Goal: Find specific page/section: Find specific page/section

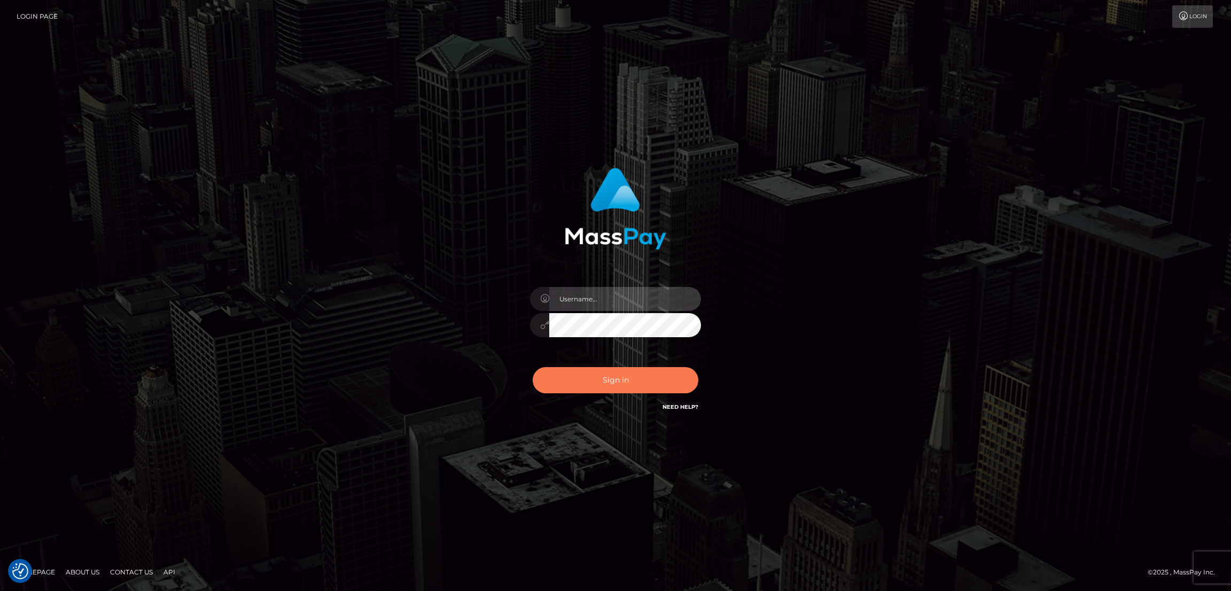
type input "alexstef"
click at [633, 385] on button "Sign in" at bounding box center [616, 380] width 166 height 26
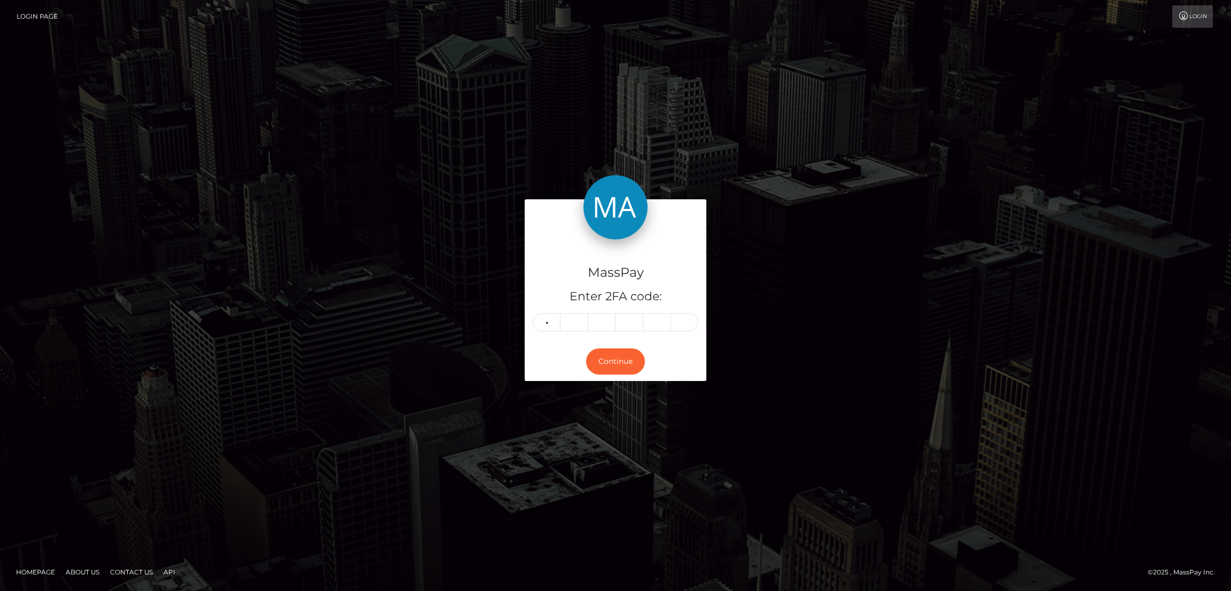
type input "6"
type input "2"
type input "8"
type input "3"
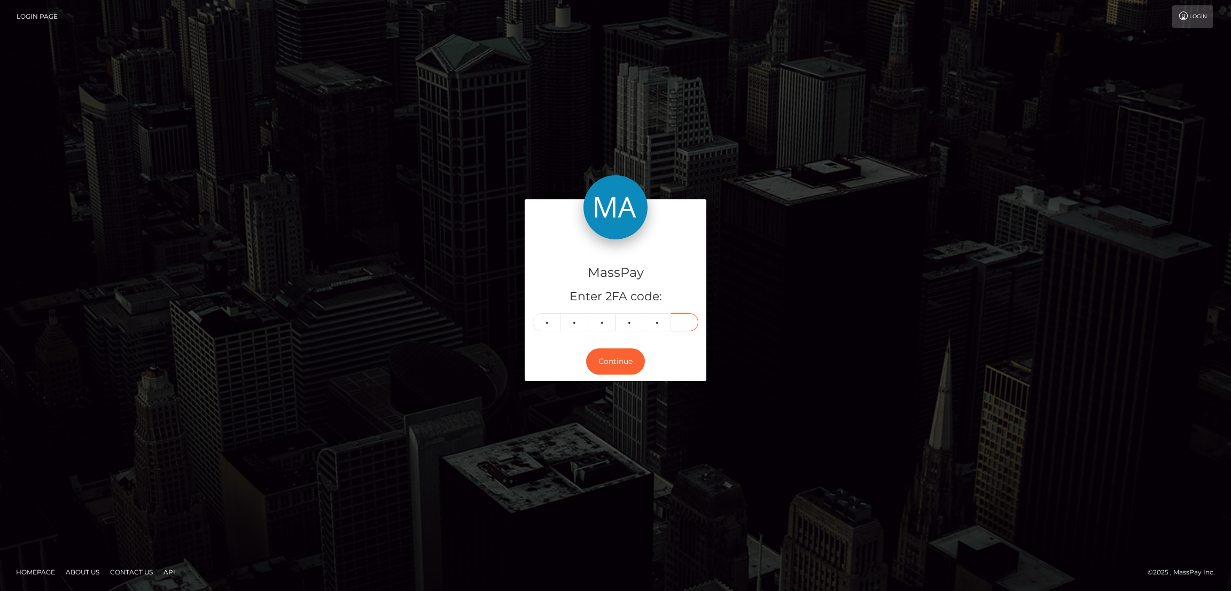
type input "4"
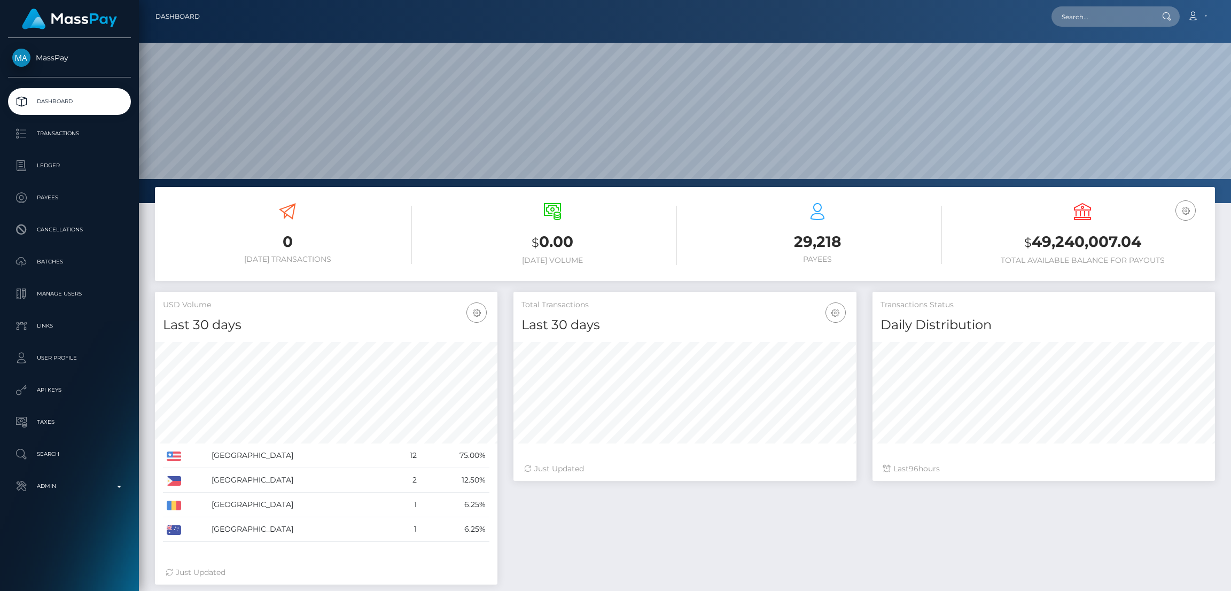
scroll to position [190, 343]
click at [1102, 19] on input "text" at bounding box center [1102, 16] width 100 height 20
paste input "pout_Px3IirzgDAnA3"
type input "pout_Px3IirzgDAnA3"
click at [1072, 61] on link "ROBOTICS S.R.L. (Whop Inc - )" at bounding box center [1113, 55] width 122 height 20
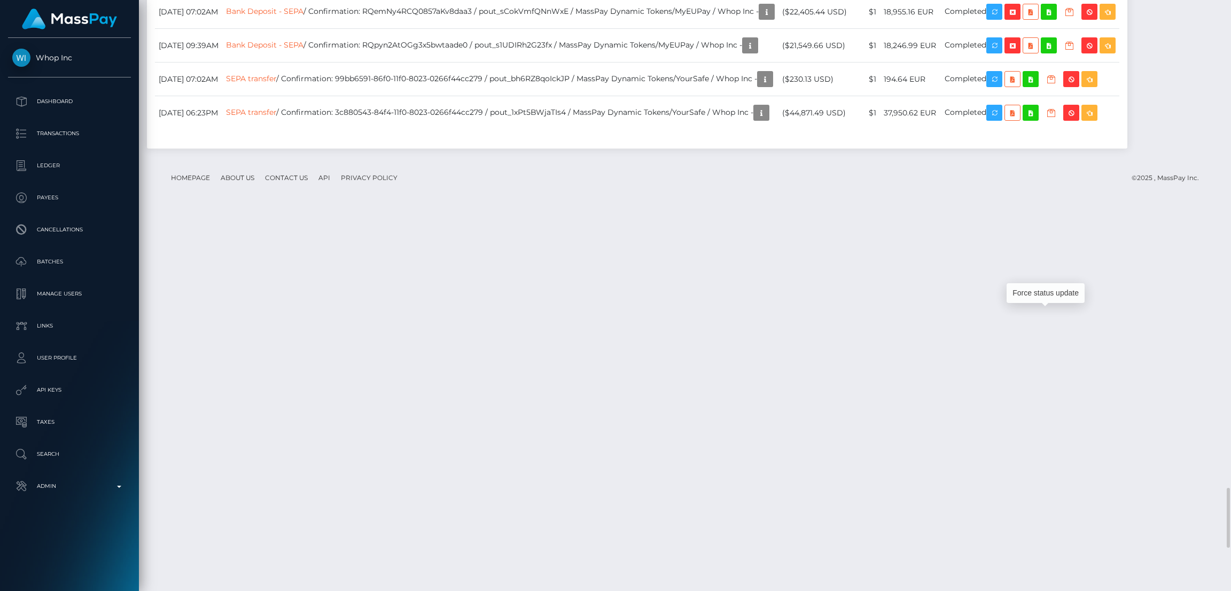
scroll to position [128, 343]
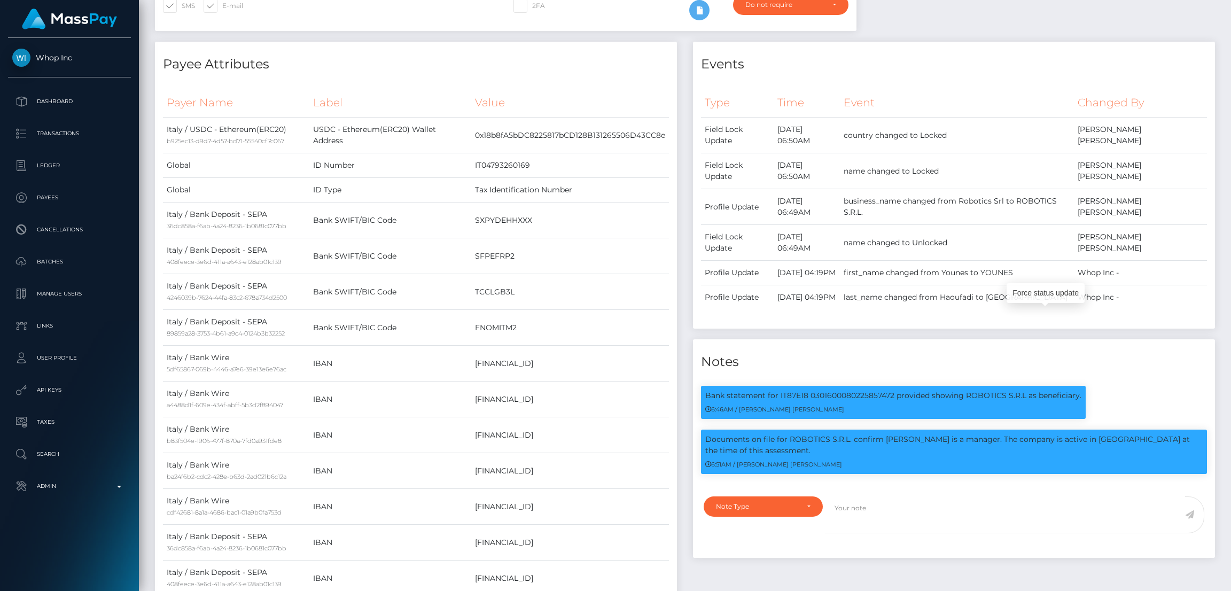
scroll to position [0, 0]
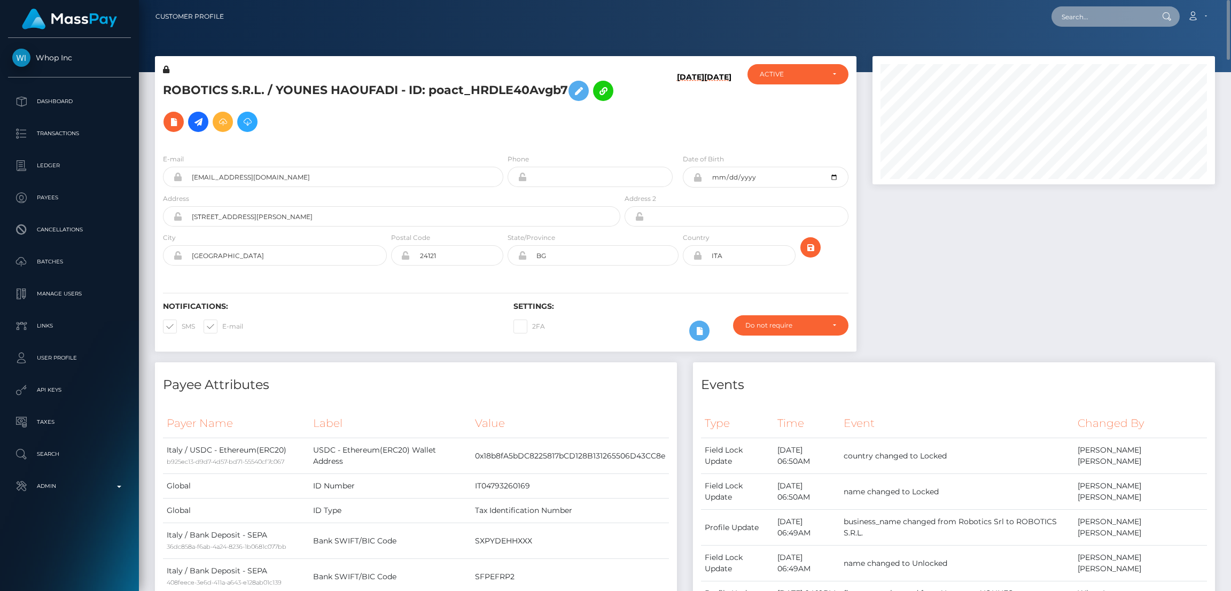
click at [1084, 17] on input "text" at bounding box center [1102, 16] width 100 height 20
paste input "pout_uAZ1e3J6JbTx3"
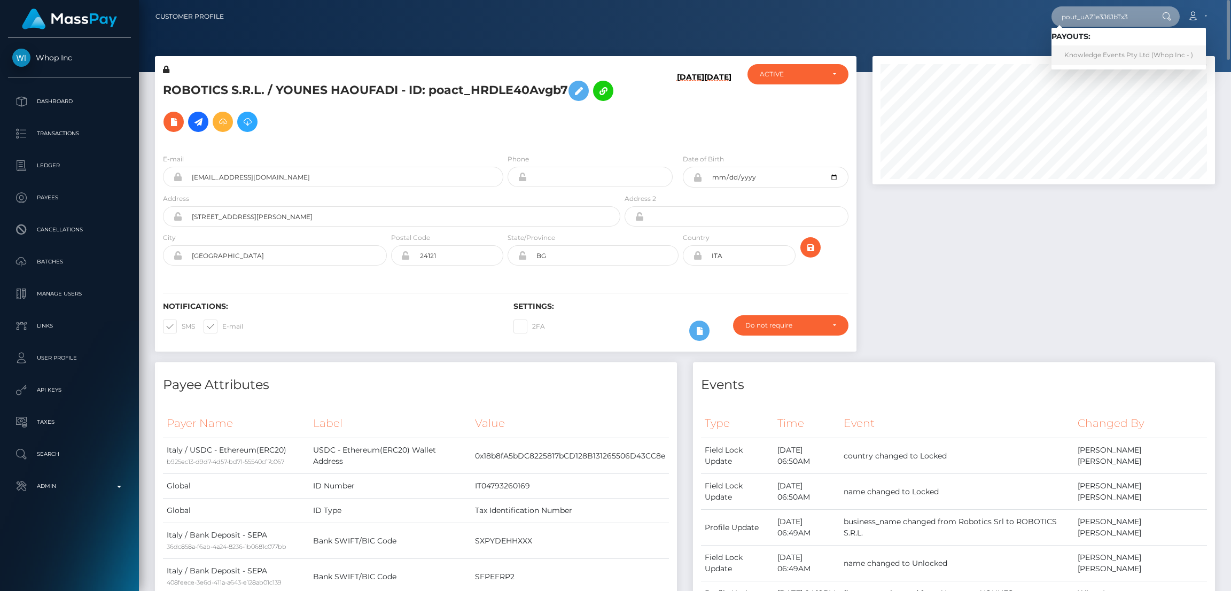
type input "pout_uAZ1e3J6JbTx3"
click at [1089, 53] on link "Knowledge Events Pty Ltd (Whop Inc - )" at bounding box center [1129, 55] width 154 height 20
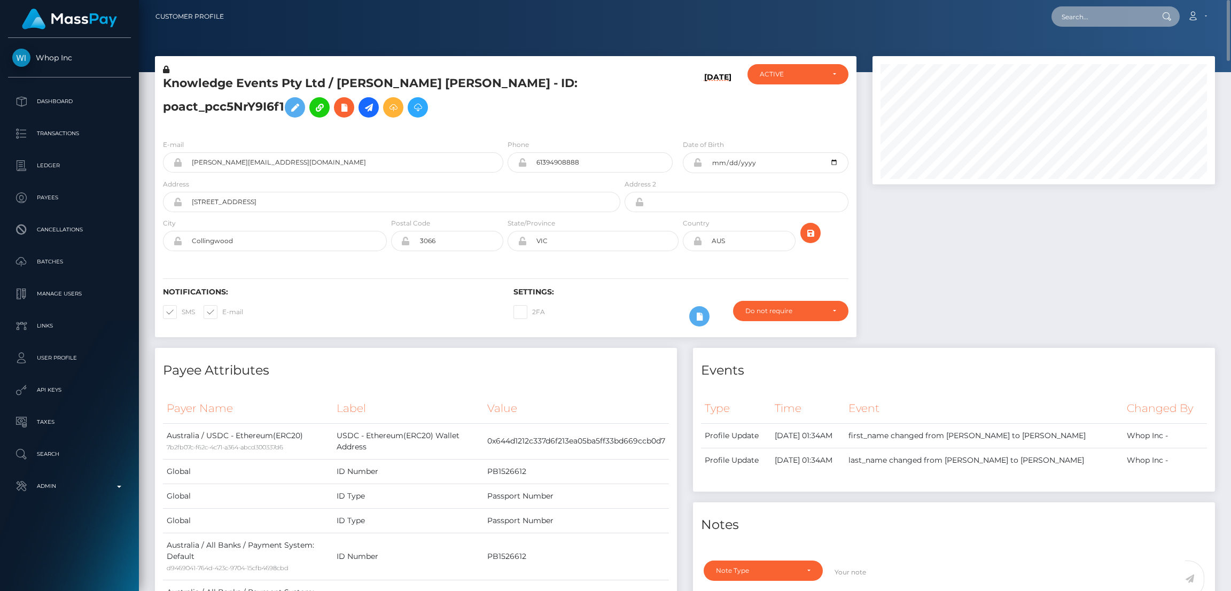
click at [1112, 21] on input "text" at bounding box center [1102, 16] width 100 height 20
paste input "1322901838"
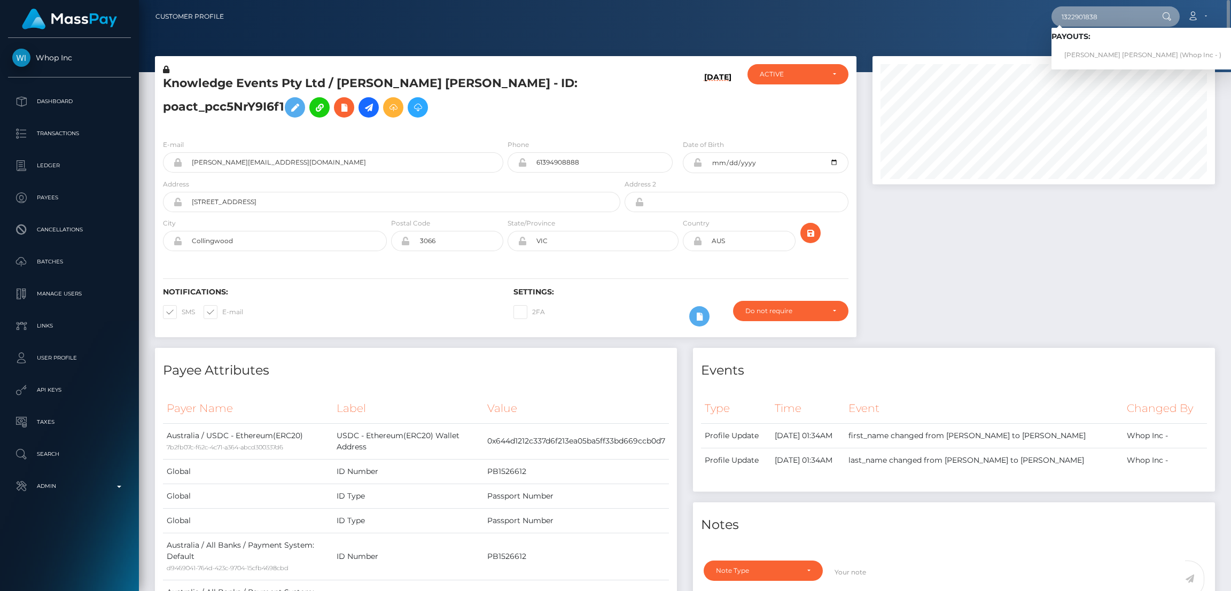
type input "1322901838"
drag, startPoint x: 1104, startPoint y: 53, endPoint x: 1089, endPoint y: 61, distance: 17.0
click at [1099, 55] on link "ANSH RATHORE rathore (Whop Inc - )" at bounding box center [1143, 55] width 183 height 20
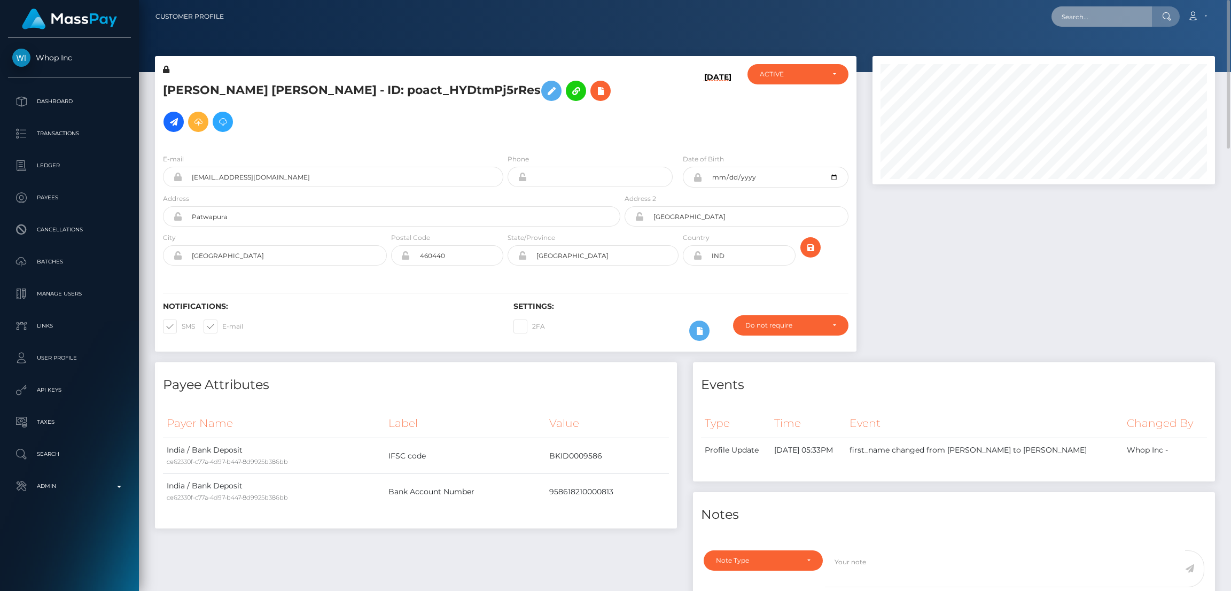
click at [1074, 10] on input "text" at bounding box center [1102, 16] width 100 height 20
paste input "pout_Zlu6gRgRPXrWR"
type input "pout_Zlu6gRgRPXrWR"
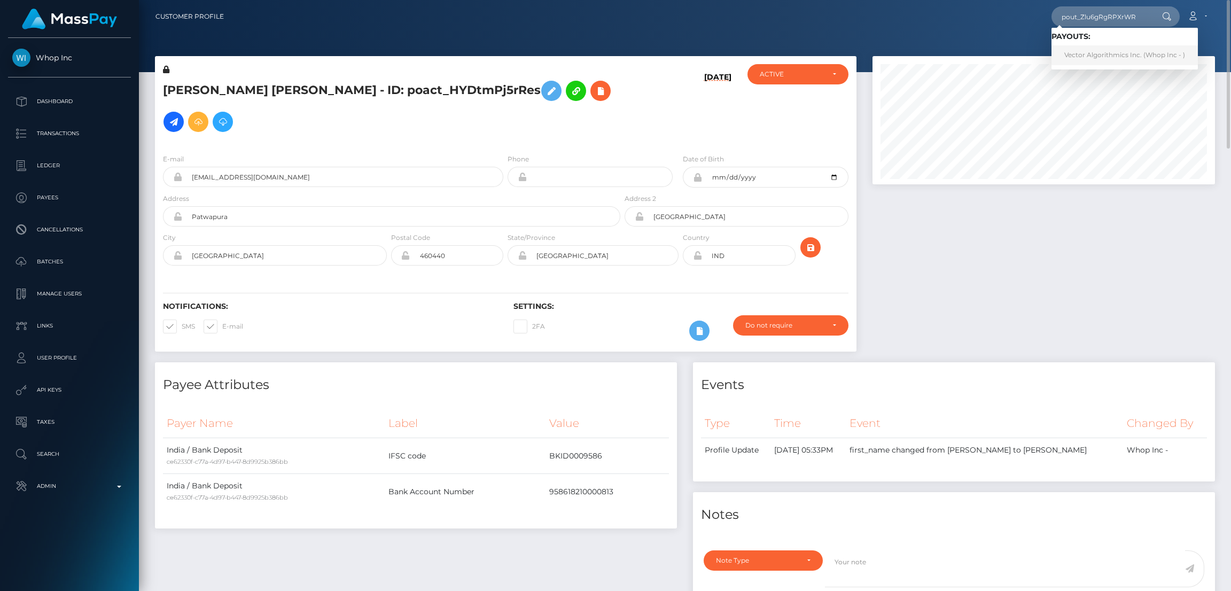
click at [1103, 50] on link "Vector Algorithmics Inc. (Whop Inc - )" at bounding box center [1125, 55] width 146 height 20
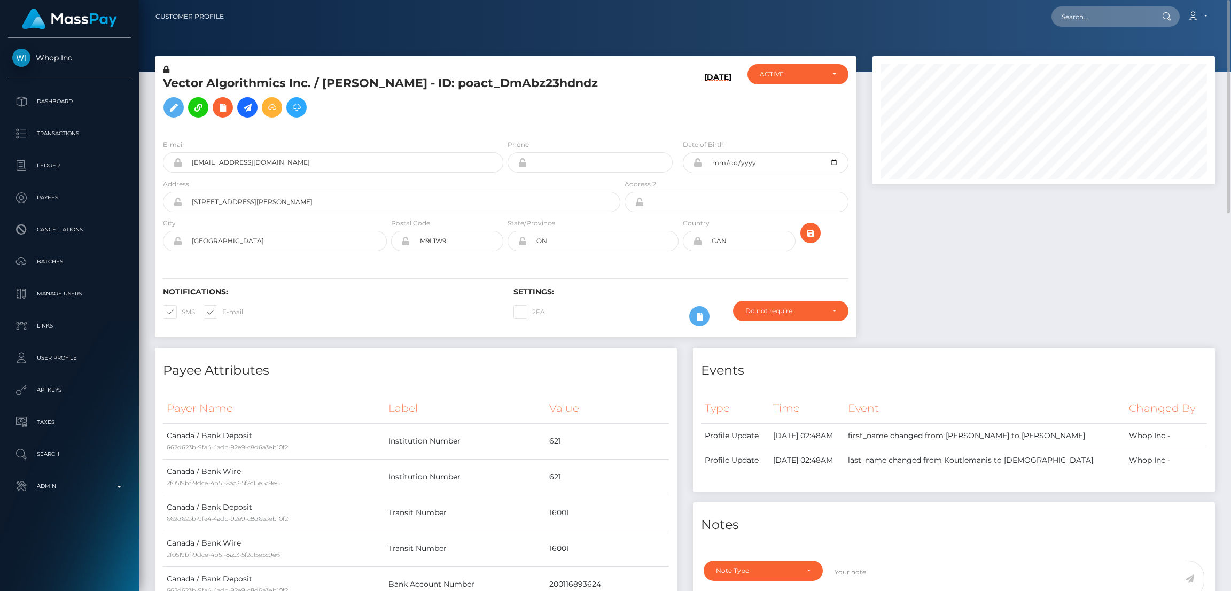
click at [1076, 29] on nav "Customer Profile Loading... Loading... Account" at bounding box center [685, 16] width 1092 height 33
click at [1076, 19] on input "text" at bounding box center [1102, 16] width 100 height 20
paste input "pout_ZzWXkRQcN2Zno"
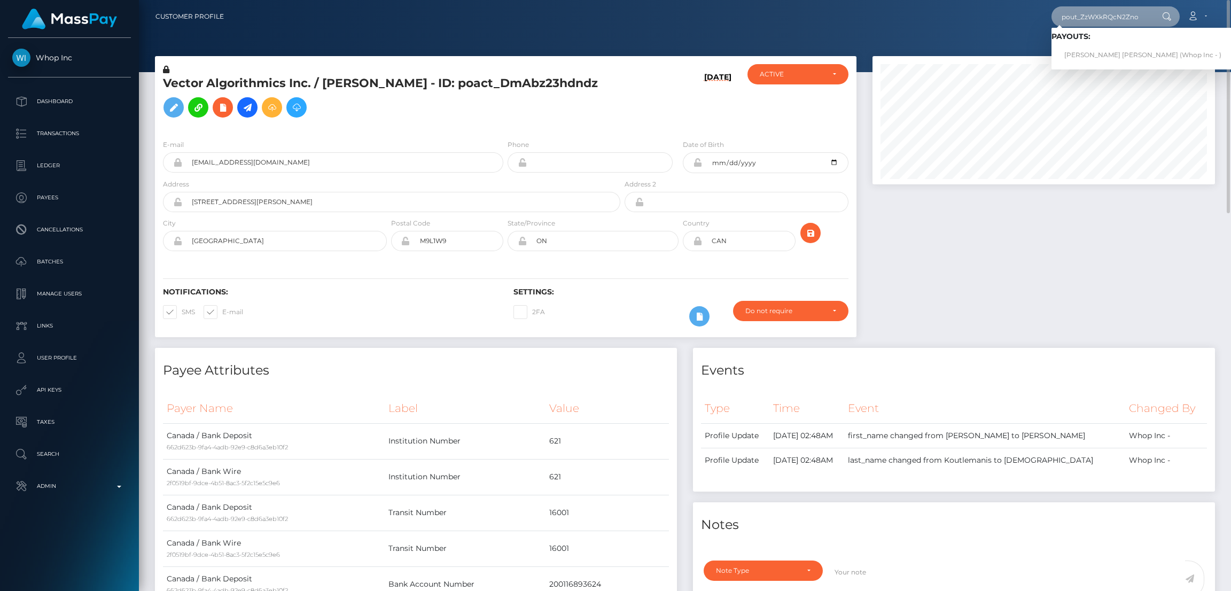
type input "pout_ZzWXkRQcN2Zno"
click at [1099, 59] on link "[PERSON_NAME] [PERSON_NAME] (Whop Inc - )" at bounding box center [1143, 55] width 183 height 20
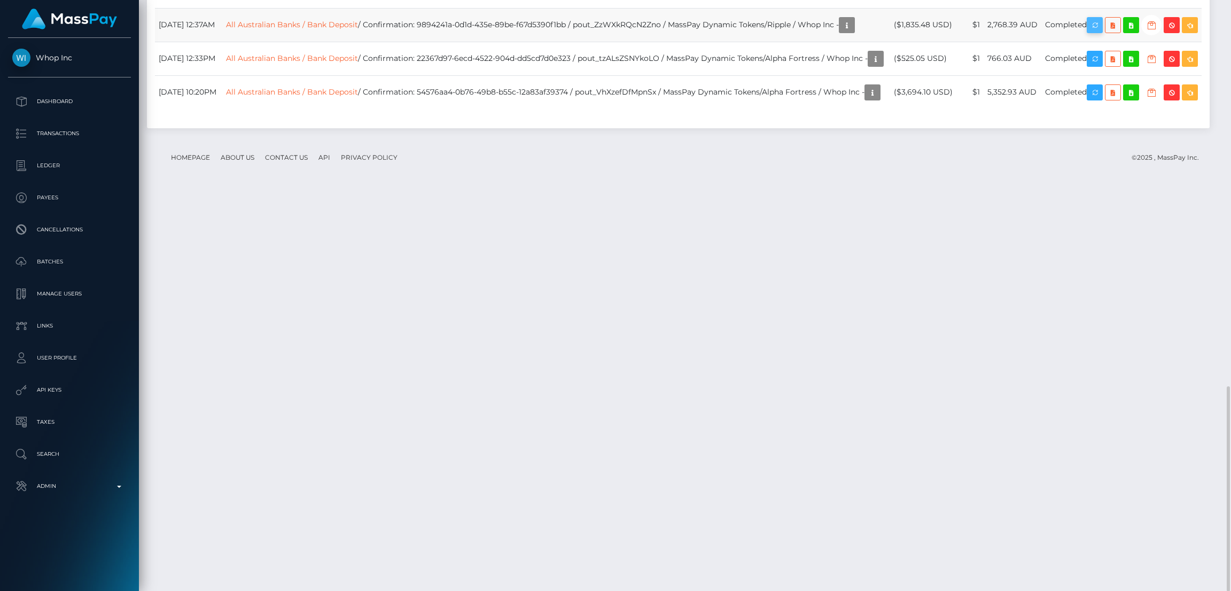
scroll to position [128, 343]
click at [1102, 32] on icon "button" at bounding box center [1095, 25] width 13 height 13
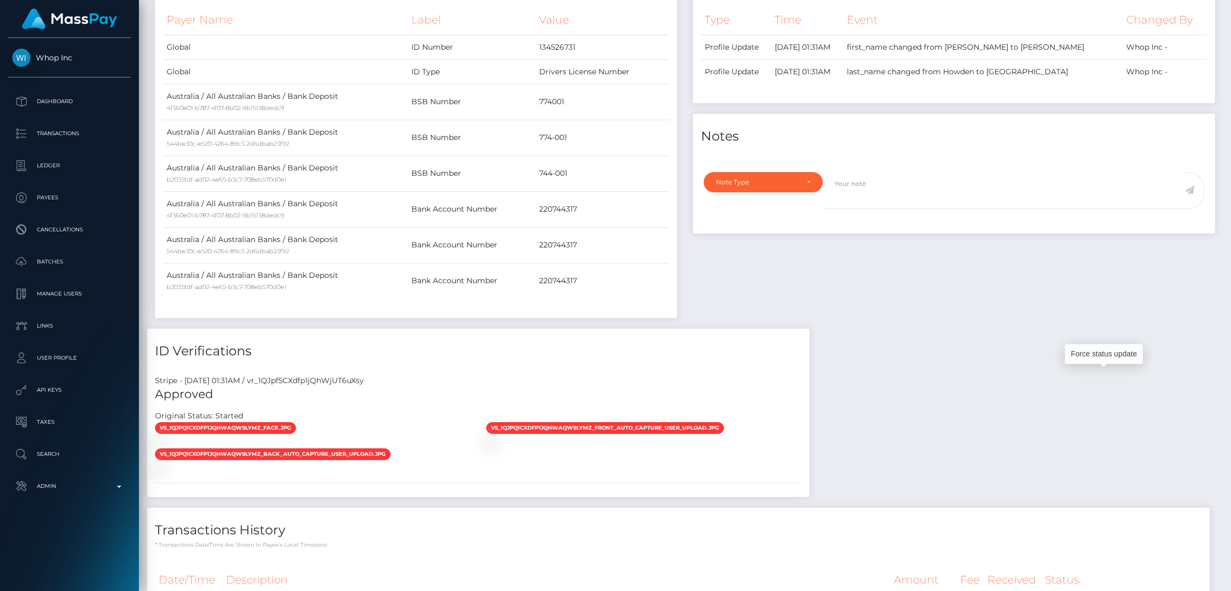
scroll to position [0, 0]
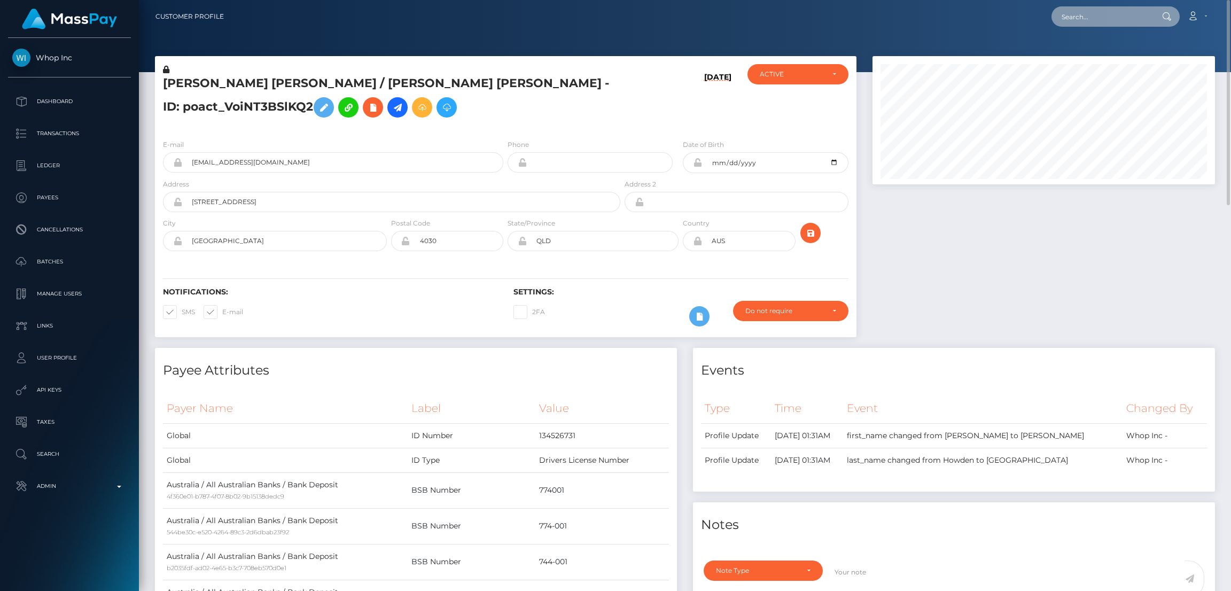
click at [1112, 13] on input "text" at bounding box center [1102, 16] width 100 height 20
paste input "poact_LfhnwnnRjnRX"
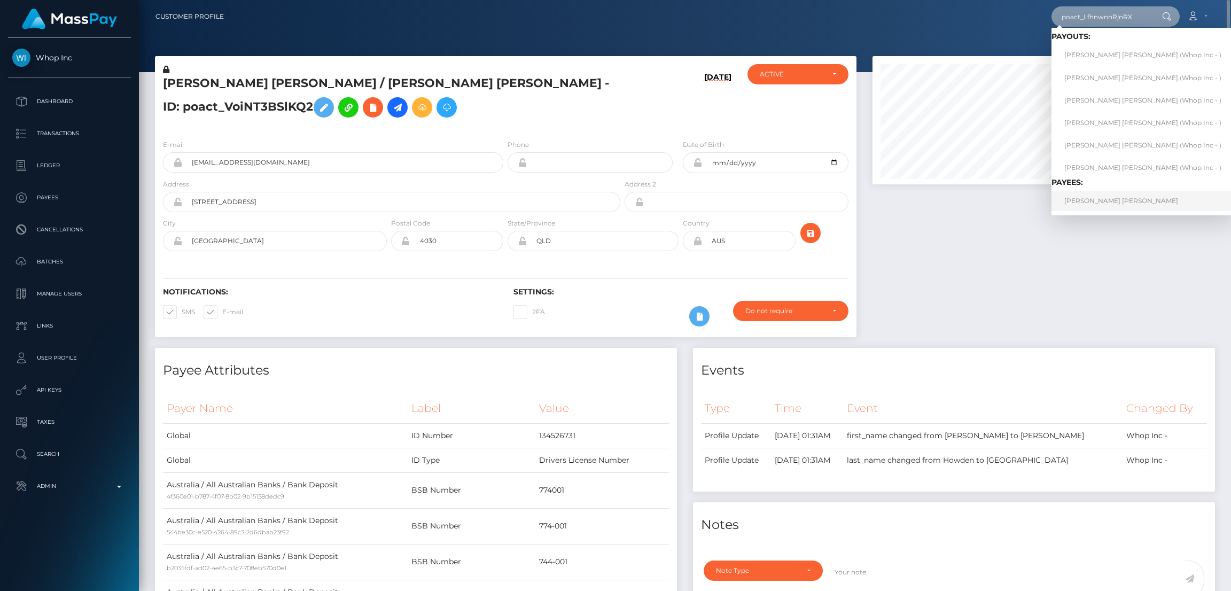
type input "poact_LfhnwnnRjnRX"
click at [1110, 205] on link "WILLIAM DAVID C BROWN" at bounding box center [1143, 201] width 183 height 20
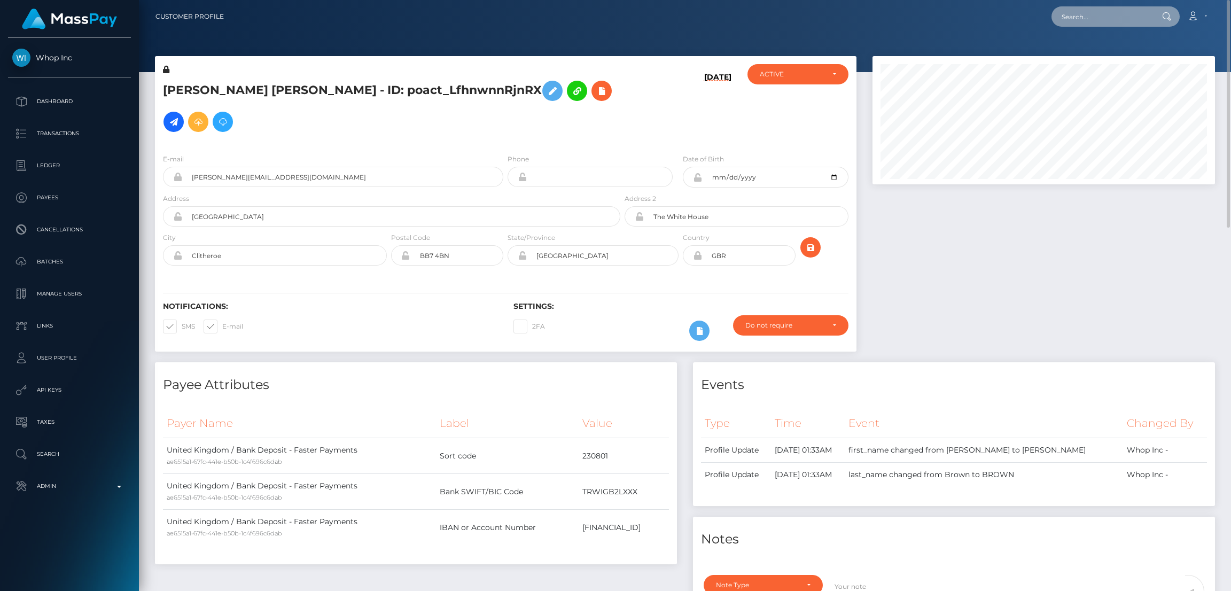
click at [1073, 14] on input "text" at bounding box center [1102, 16] width 100 height 20
paste input "pout_ZjUUTUulZDc8g"
click at [1078, 14] on input "pout_ZjUUTUulZDc8g" at bounding box center [1102, 16] width 100 height 20
paste input "5ffc76bc-681a-11f0-a026-06178c1a380f"
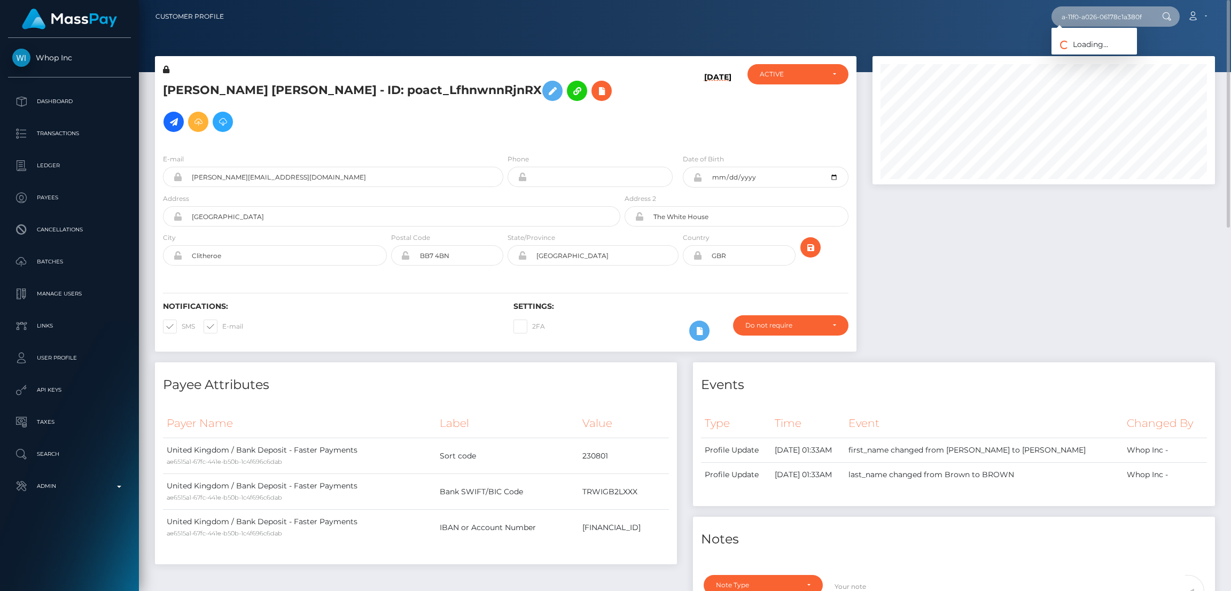
type input "5ffc76bc-681a-11f0-a026-06178c1a380f"
click at [1085, 51] on link "Hobby Connect LLC" at bounding box center [1097, 55] width 91 height 20
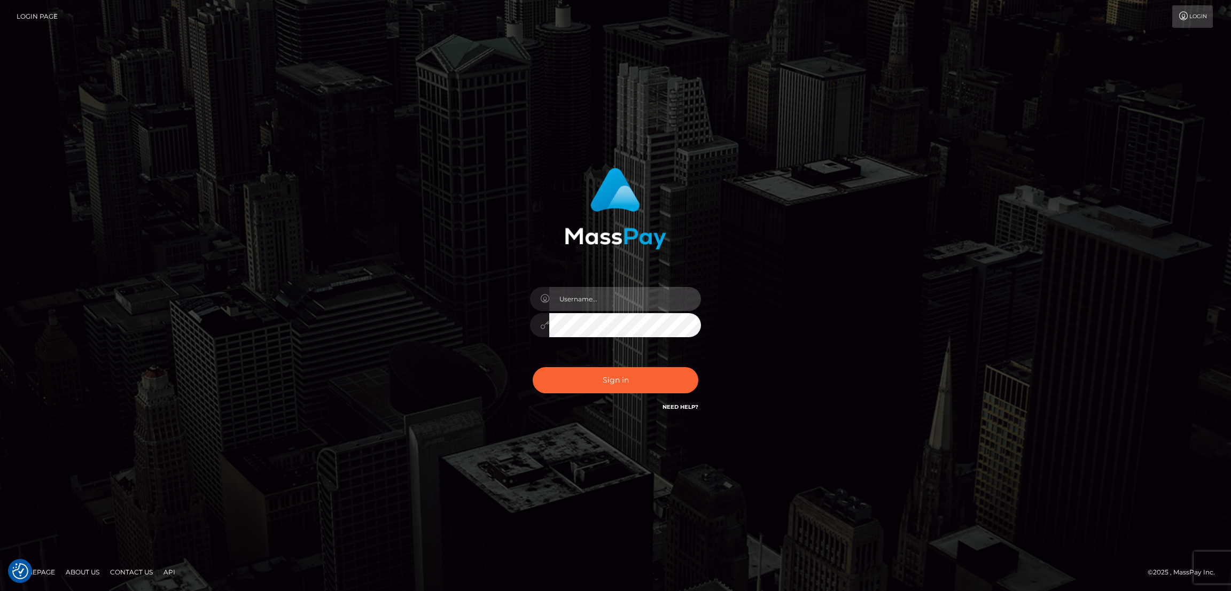
type input "alexstef"
click at [624, 376] on button "Sign in" at bounding box center [616, 380] width 166 height 26
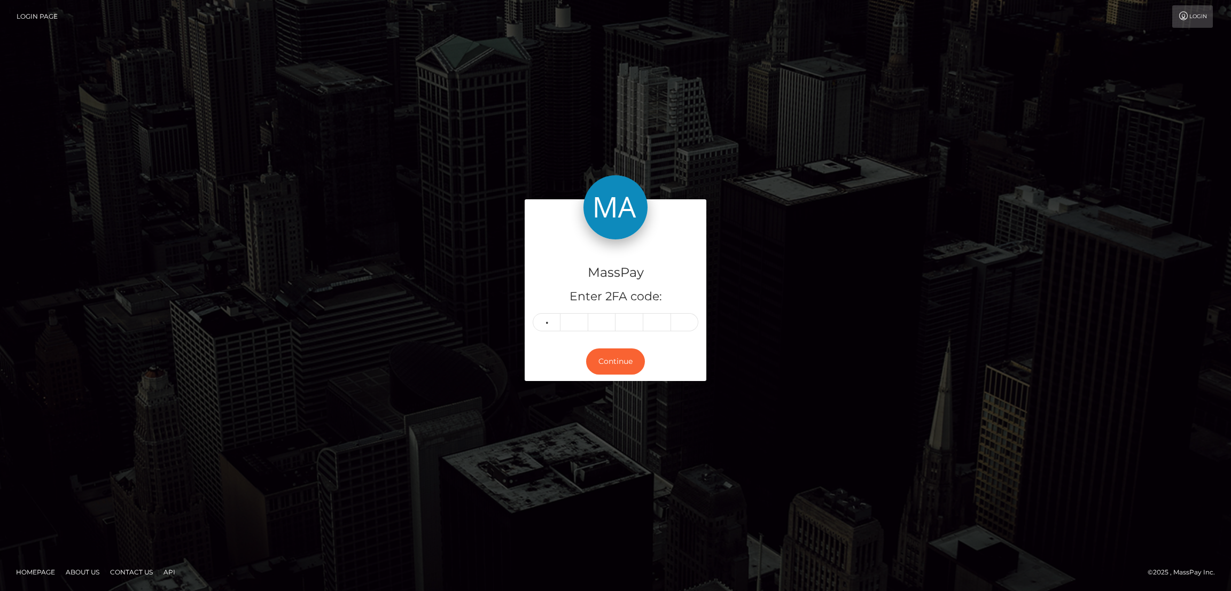
type input "0"
type input "7"
type input "2"
type input "4"
type input "1"
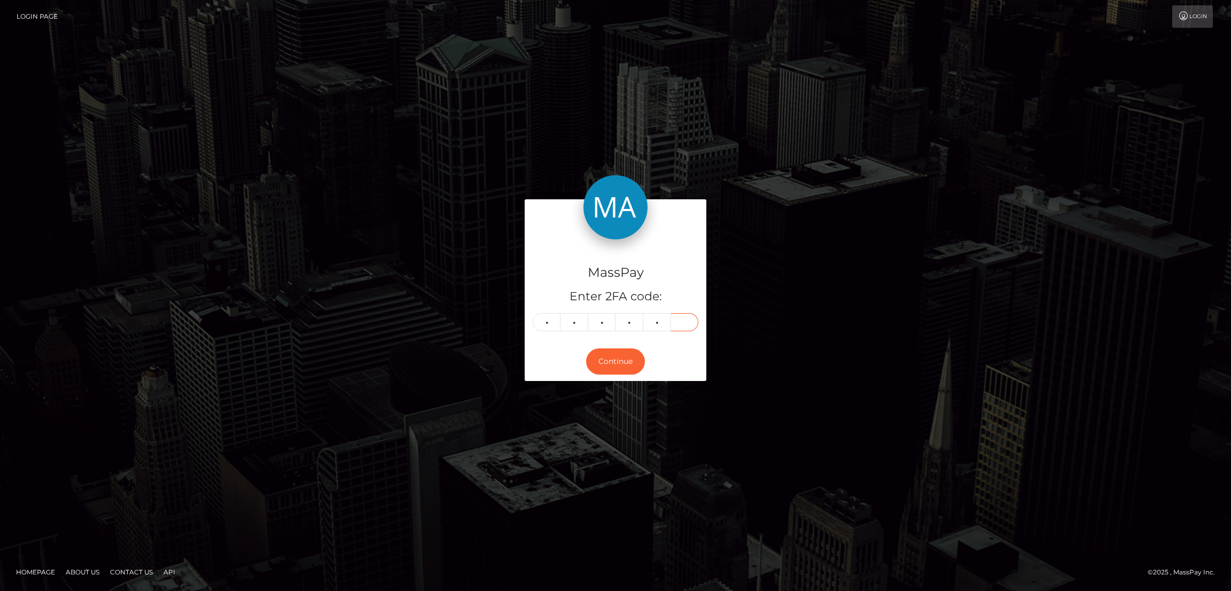
type input "3"
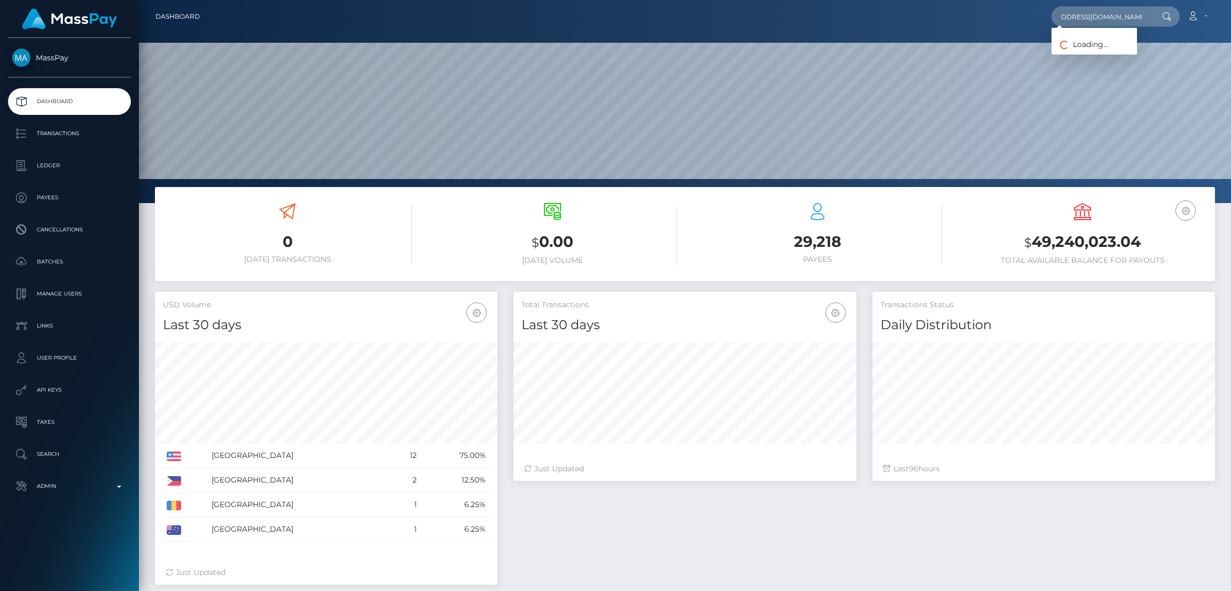
scroll to position [190, 343]
type input "caladorpropertiessale@gmail.com"
click at [1112, 55] on link "DOMINIK LECHNER" at bounding box center [1095, 55] width 86 height 20
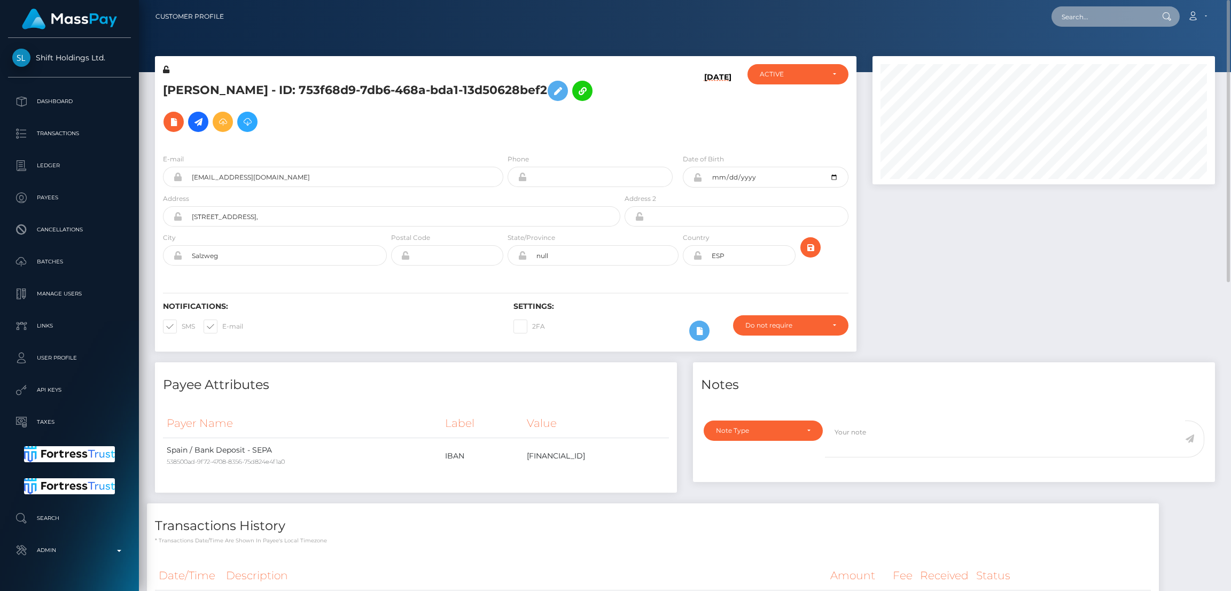
click at [1088, 19] on input "text" at bounding box center [1102, 16] width 100 height 20
paste input "[EMAIL_ADDRESS][DOMAIN_NAME]"
type input "[EMAIL_ADDRESS][DOMAIN_NAME]"
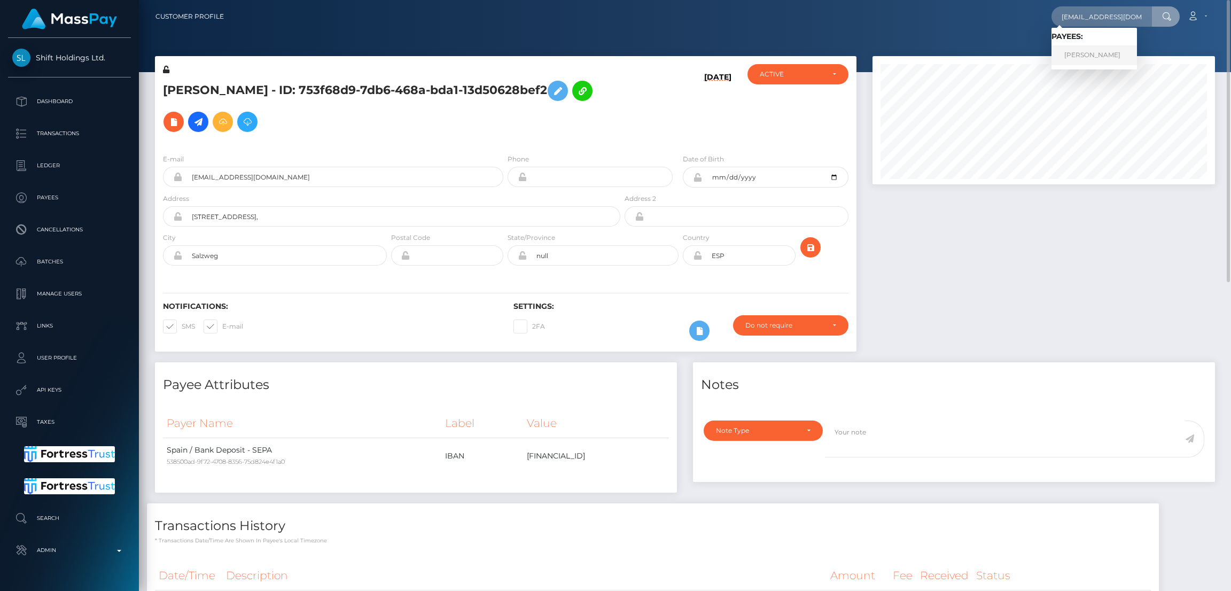
click at [1092, 55] on link "Tina Taylor-Wilson" at bounding box center [1095, 55] width 86 height 20
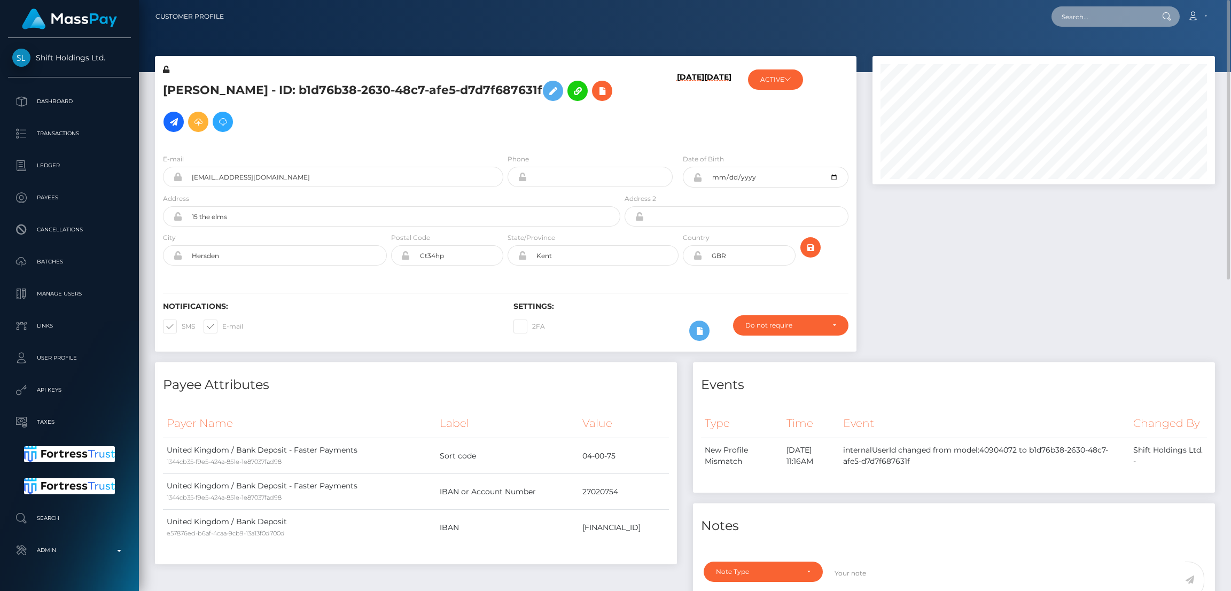
click at [1082, 14] on input "text" at bounding box center [1102, 16] width 100 height 20
paste input "poact_kVLYz9o8dnwU"
type input "poact_kVLYz9o8dnwU"
click at [1098, 56] on link "OnliServices LLC" at bounding box center [1095, 55] width 86 height 20
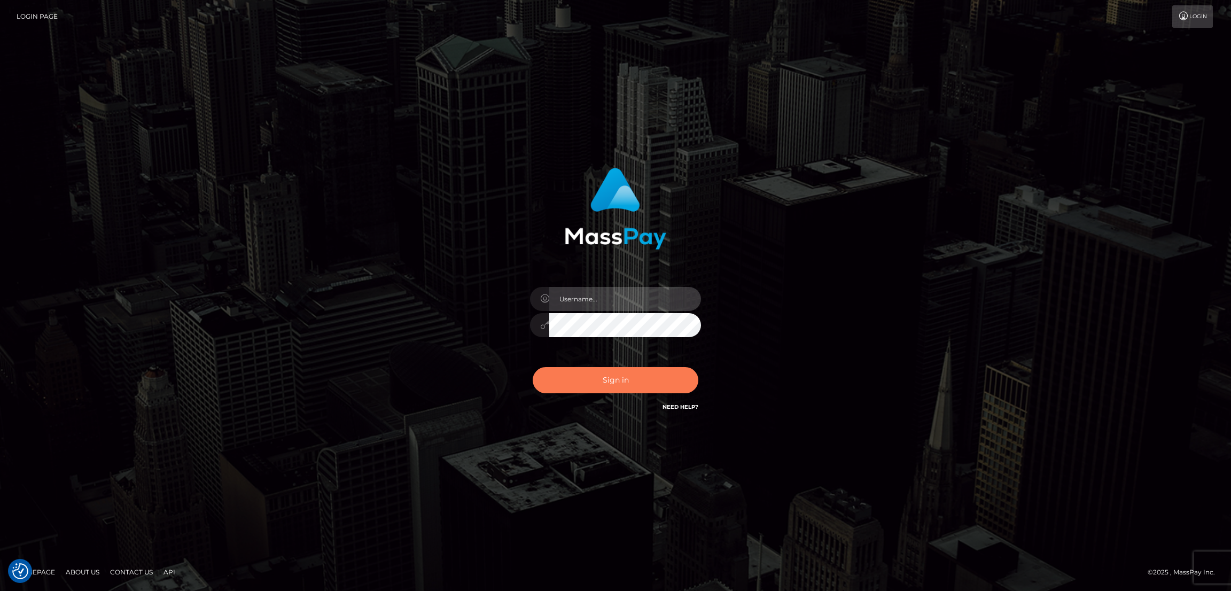
type input "alexstef"
click at [621, 378] on button "Sign in" at bounding box center [616, 380] width 166 height 26
type input "alexstef"
click at [618, 377] on button "Sign in" at bounding box center [616, 380] width 166 height 26
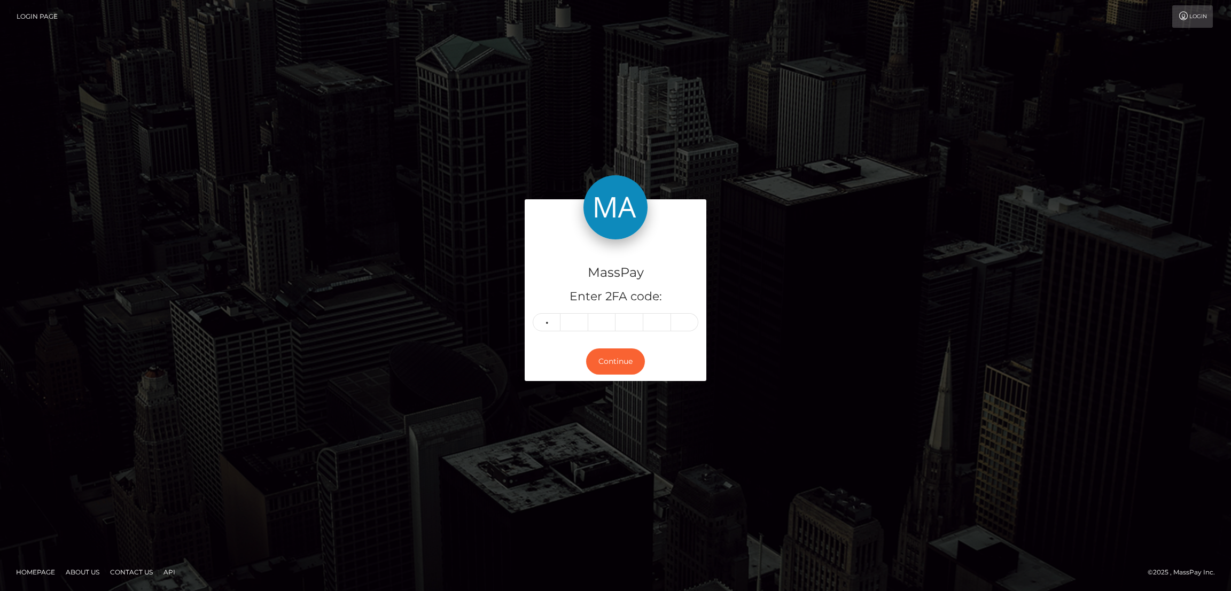
type input "9"
type input "0"
type input "2"
type input "3"
type input "8"
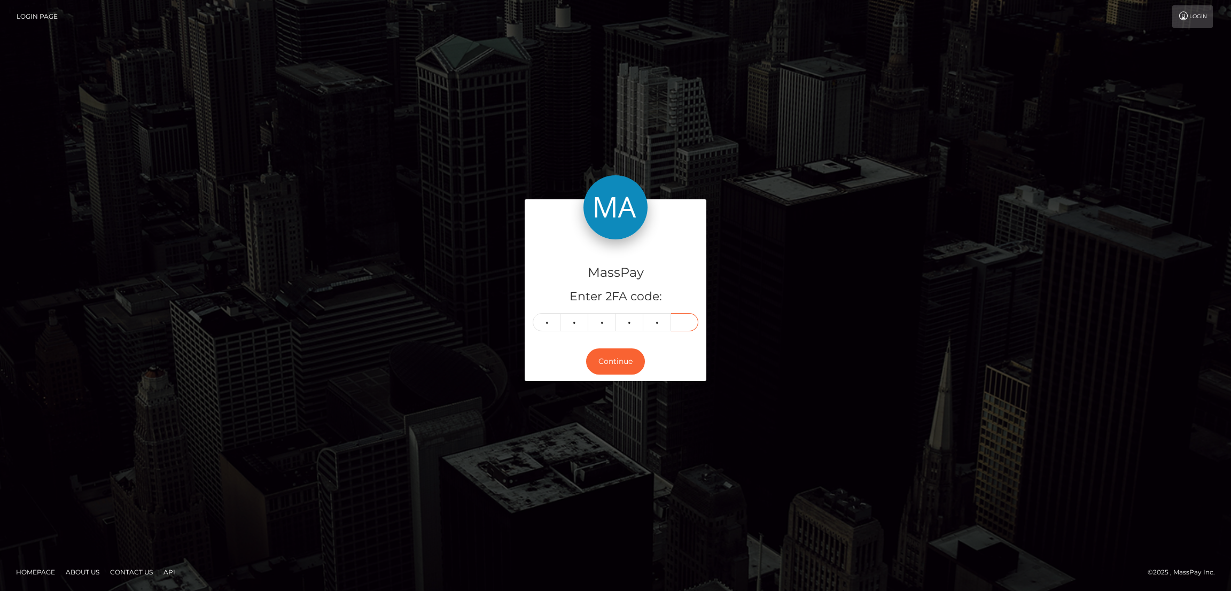
type input "4"
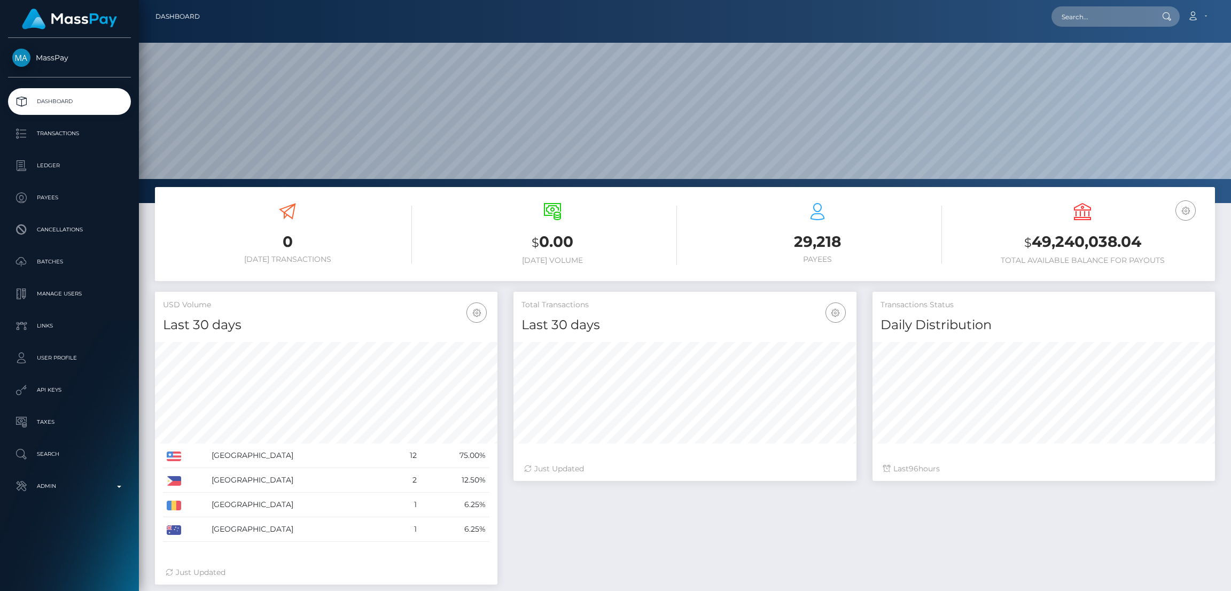
scroll to position [190, 343]
click at [1067, 11] on input "text" at bounding box center [1102, 16] width 100 height 20
paste input "poact_74XWGjQHcMhp"
type input "poact_74XWGjQHcMhp"
click at [1109, 51] on link "Raju Singh" at bounding box center [1095, 55] width 86 height 20
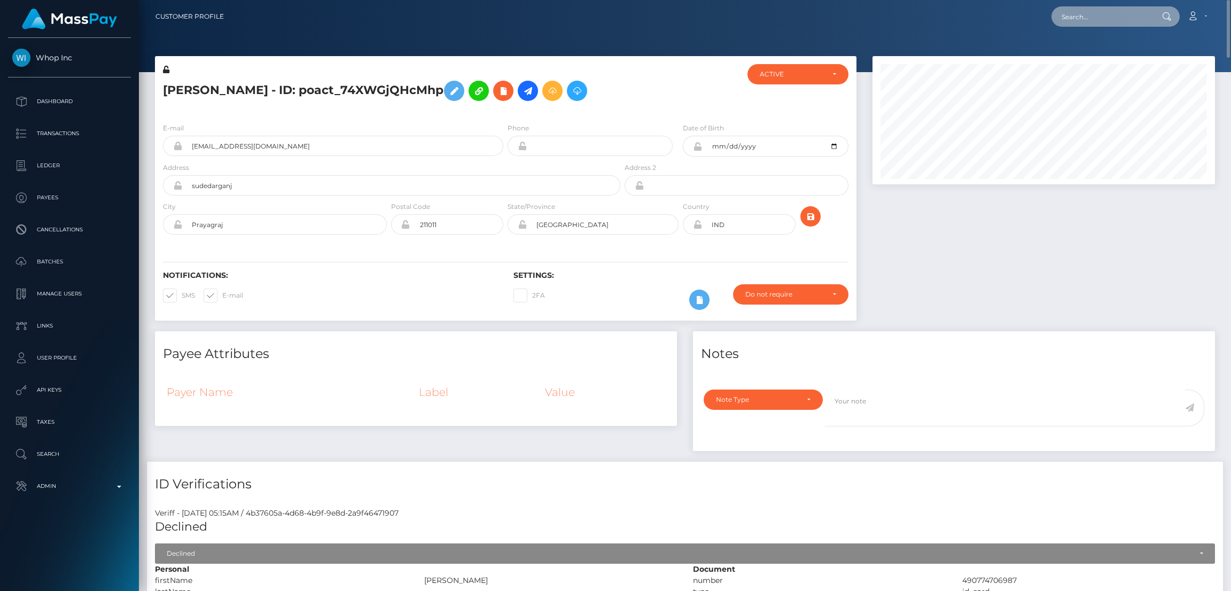
drag, startPoint x: 1083, startPoint y: 20, endPoint x: 1050, endPoint y: 24, distance: 33.3
click at [1083, 20] on input "text" at bounding box center [1102, 16] width 100 height 20
paste input "caladorpropertiessale@gmail.com"
type input "caladorpropertiessale@gmail.com"
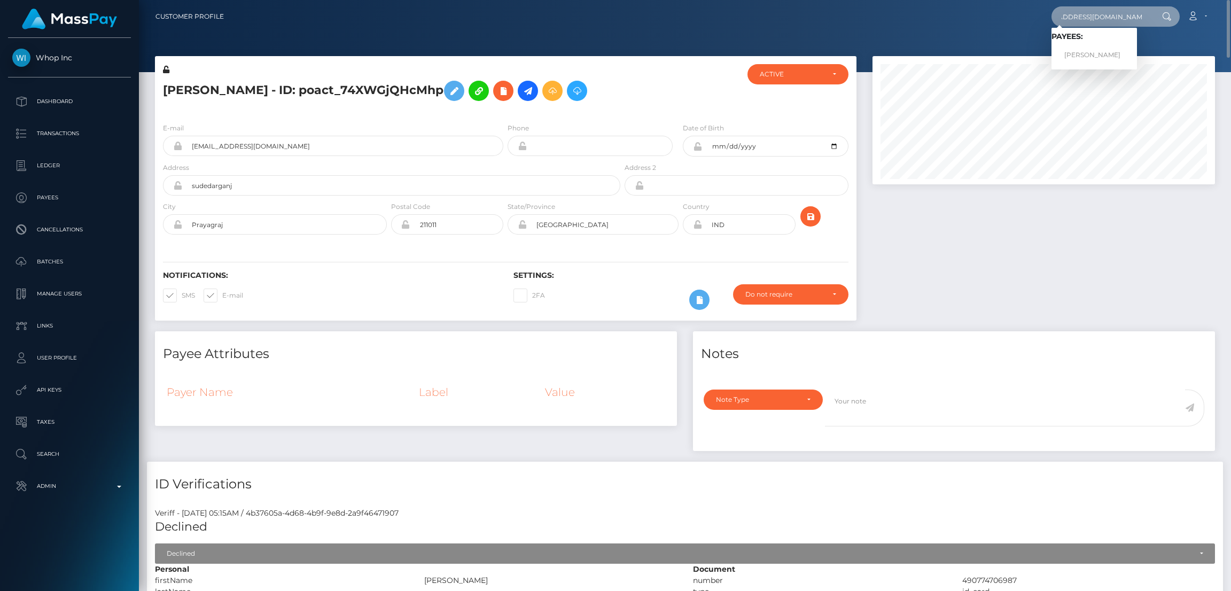
scroll to position [0, 0]
click at [1088, 52] on link "DOMINIK LECHNER" at bounding box center [1095, 55] width 86 height 20
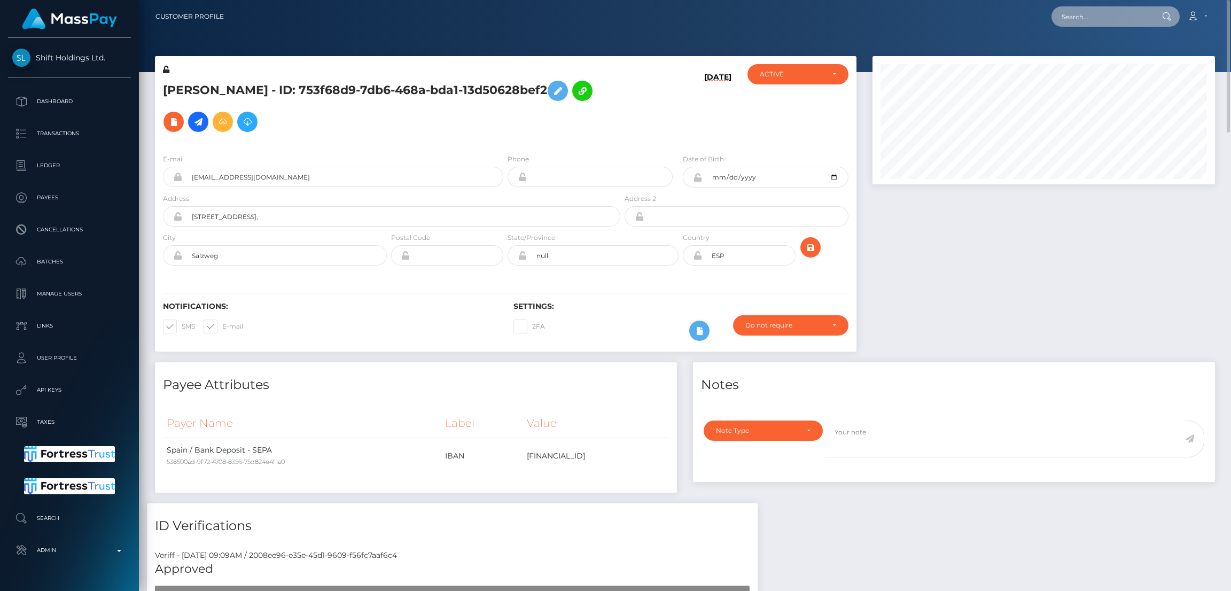
click at [1082, 14] on input "text" at bounding box center [1102, 16] width 100 height 20
paste input "7b127d7f-75db-11f0-9703-0266f44cc279"
type input "7b127d7f-75db-11f0-9703-0266f44cc279"
click at [1097, 56] on link "[PERSON_NAME]" at bounding box center [1095, 55] width 86 height 20
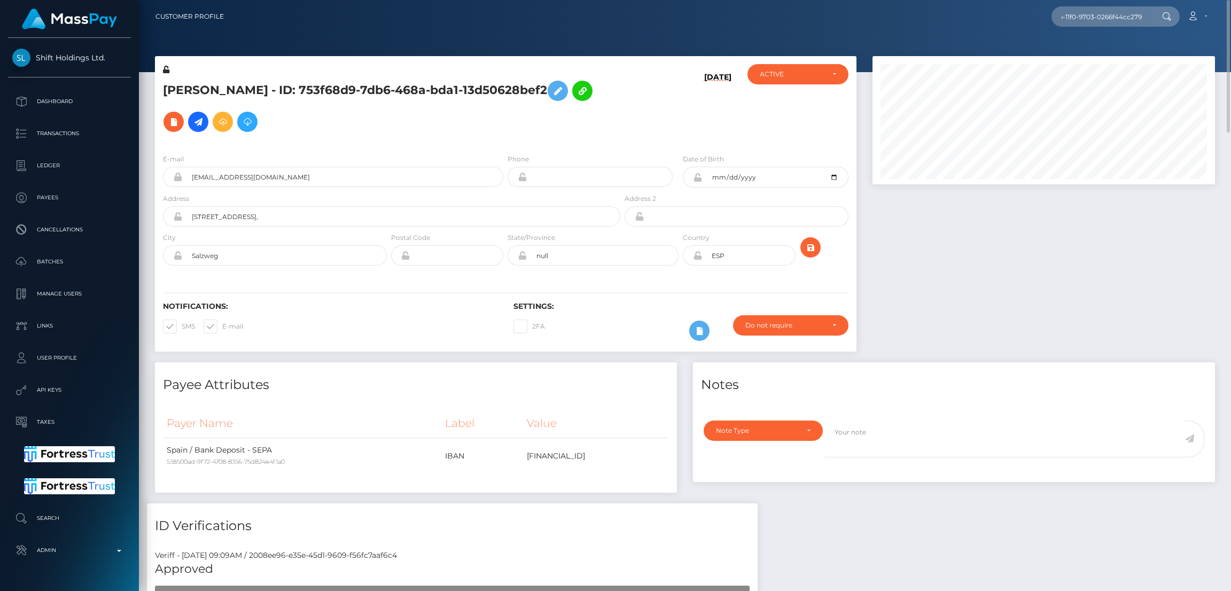
scroll to position [0, 0]
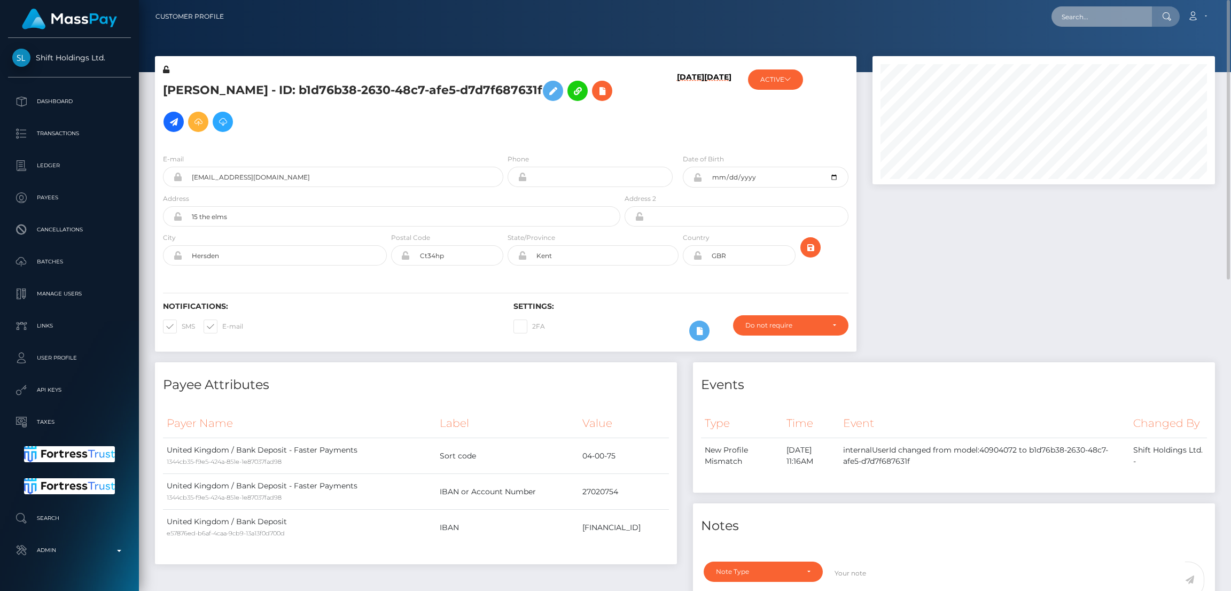
drag, startPoint x: 1089, startPoint y: 11, endPoint x: 1082, endPoint y: 11, distance: 7.5
click at [1089, 11] on input "text" at bounding box center [1102, 16] width 100 height 20
paste input "[EMAIL_ADDRESS][DOMAIN_NAME]"
type input "[EMAIL_ADDRESS][DOMAIN_NAME]"
click at [1084, 52] on link "[PERSON_NAME]" at bounding box center [1095, 55] width 86 height 20
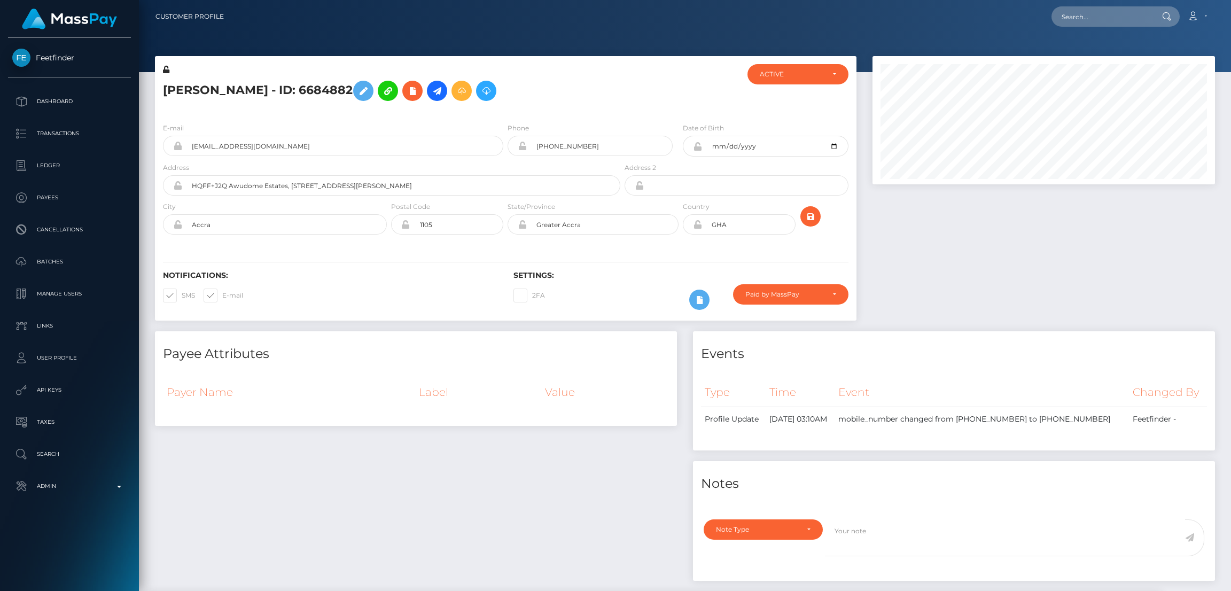
drag, startPoint x: 89, startPoint y: 482, endPoint x: 94, endPoint y: 468, distance: 14.7
click at [91, 482] on p "Admin" at bounding box center [69, 486] width 114 height 16
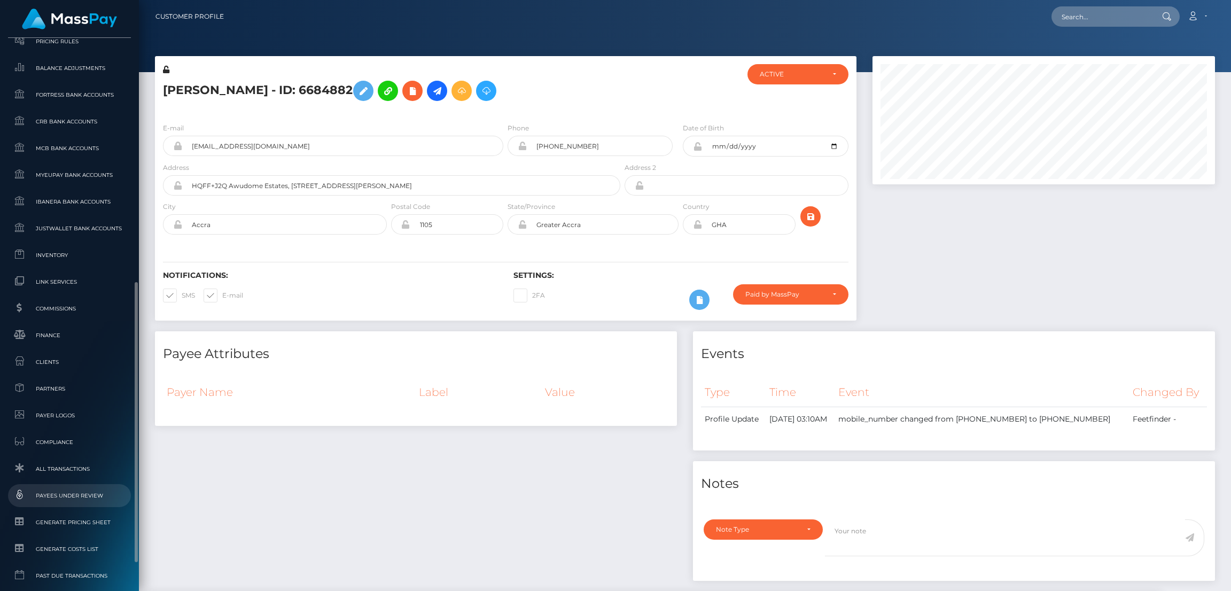
scroll to position [563, 0]
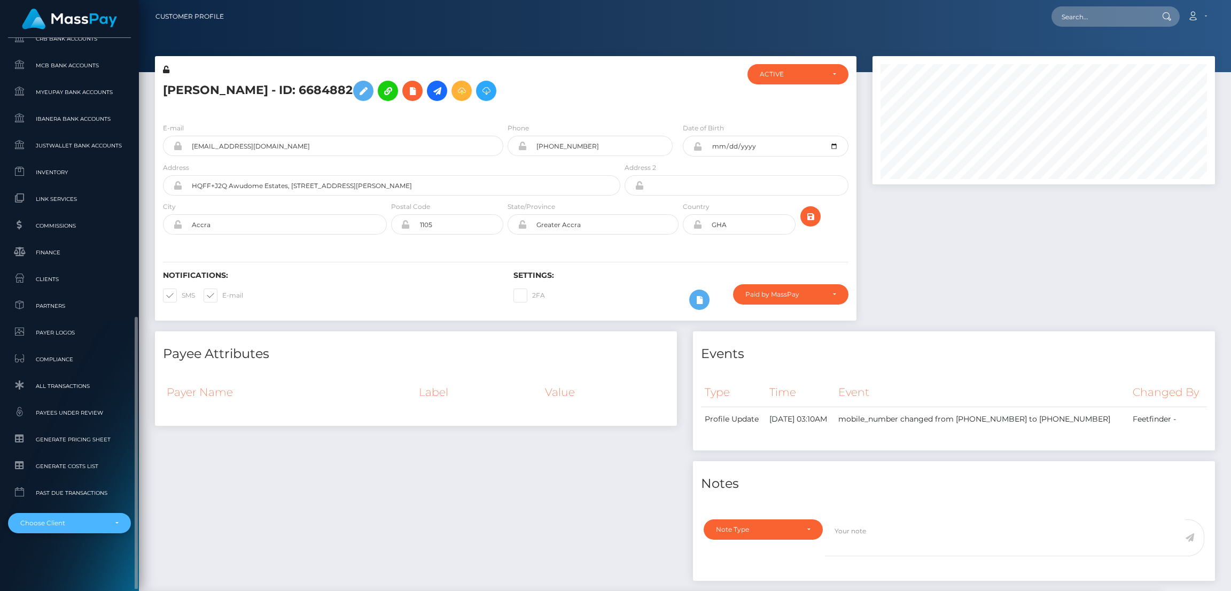
click at [95, 517] on div "Choose Client" at bounding box center [69, 523] width 123 height 20
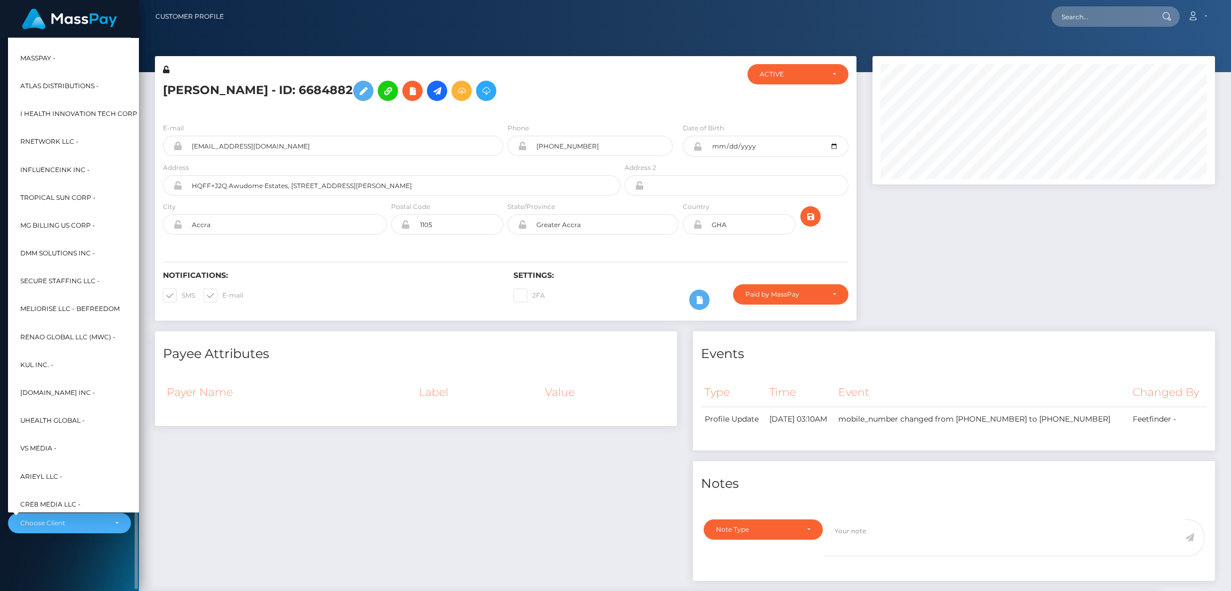
scroll to position [258, 0]
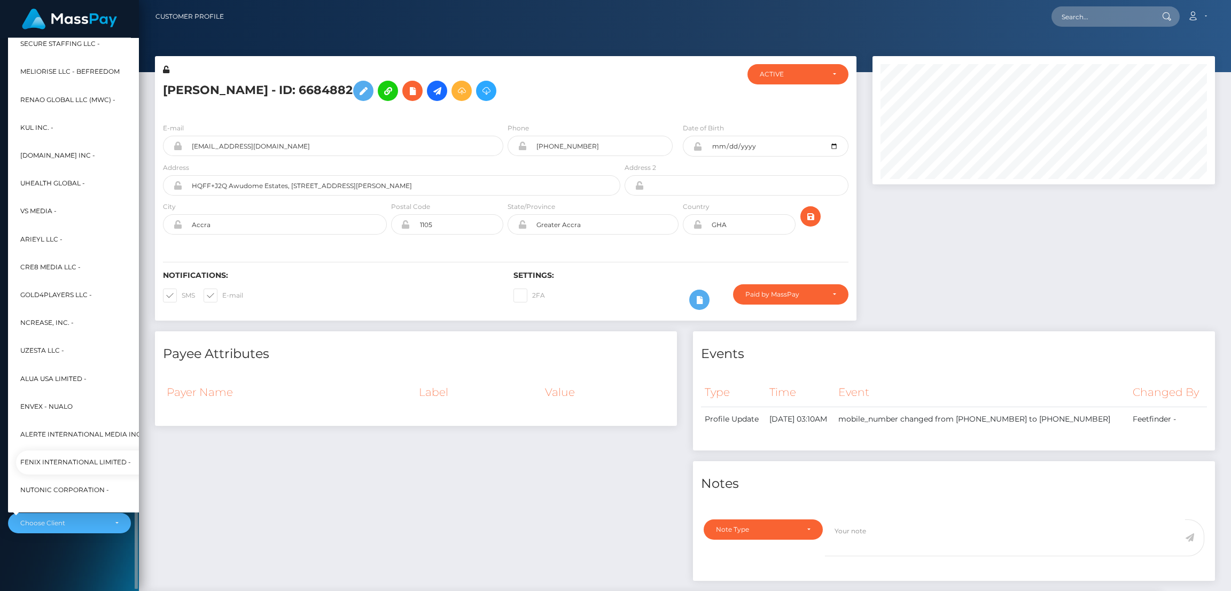
click at [82, 463] on span "Fenix International Limited -" at bounding box center [75, 463] width 111 height 14
select select "26"
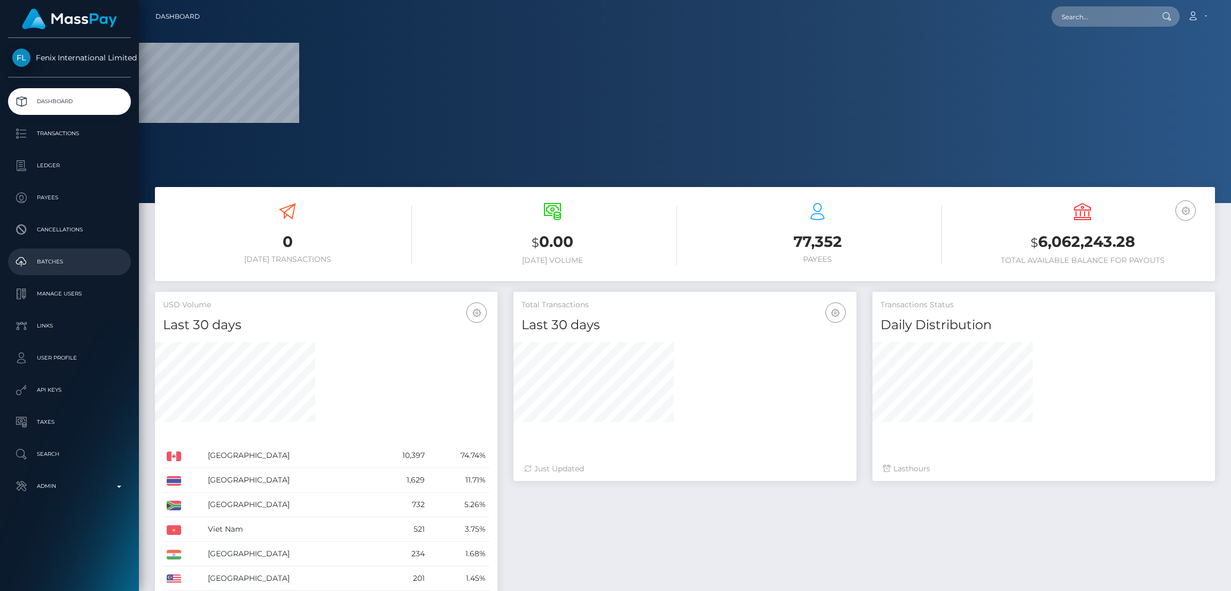
click at [46, 258] on p "Batches" at bounding box center [69, 262] width 114 height 16
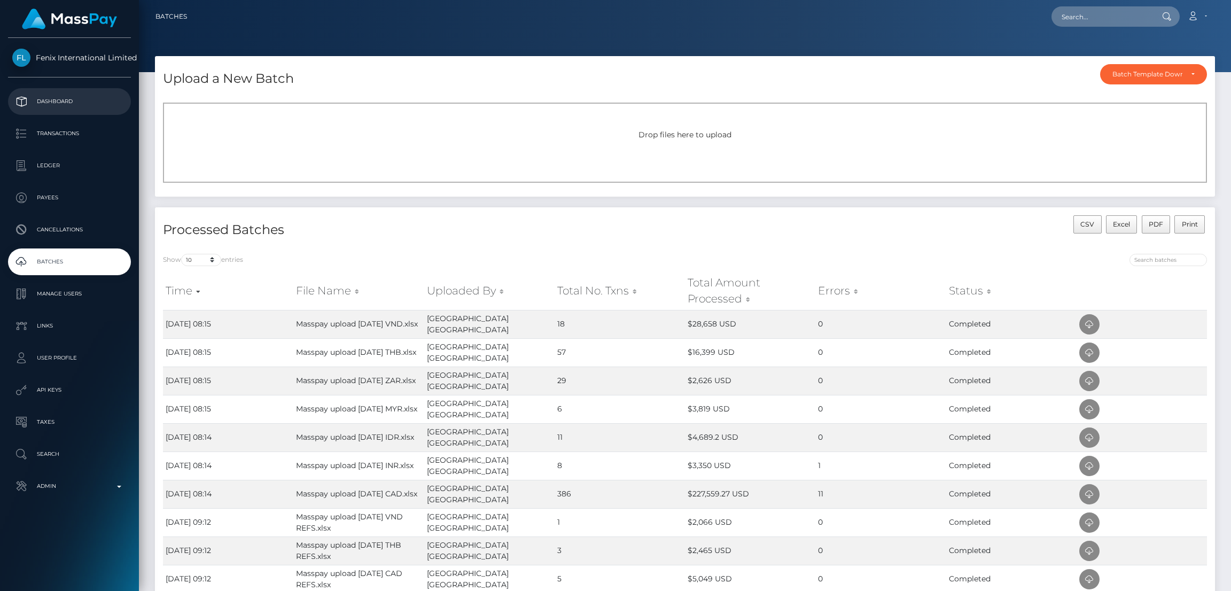
click at [83, 100] on p "Dashboard" at bounding box center [69, 102] width 114 height 16
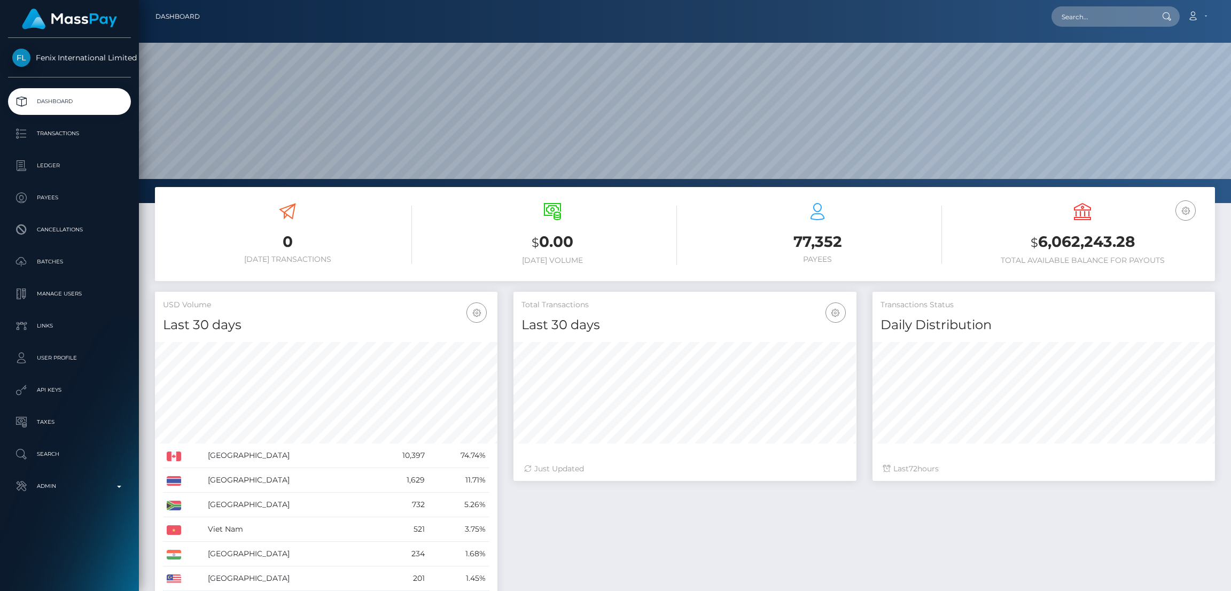
scroll to position [190, 343]
